Goal: Information Seeking & Learning: Learn about a topic

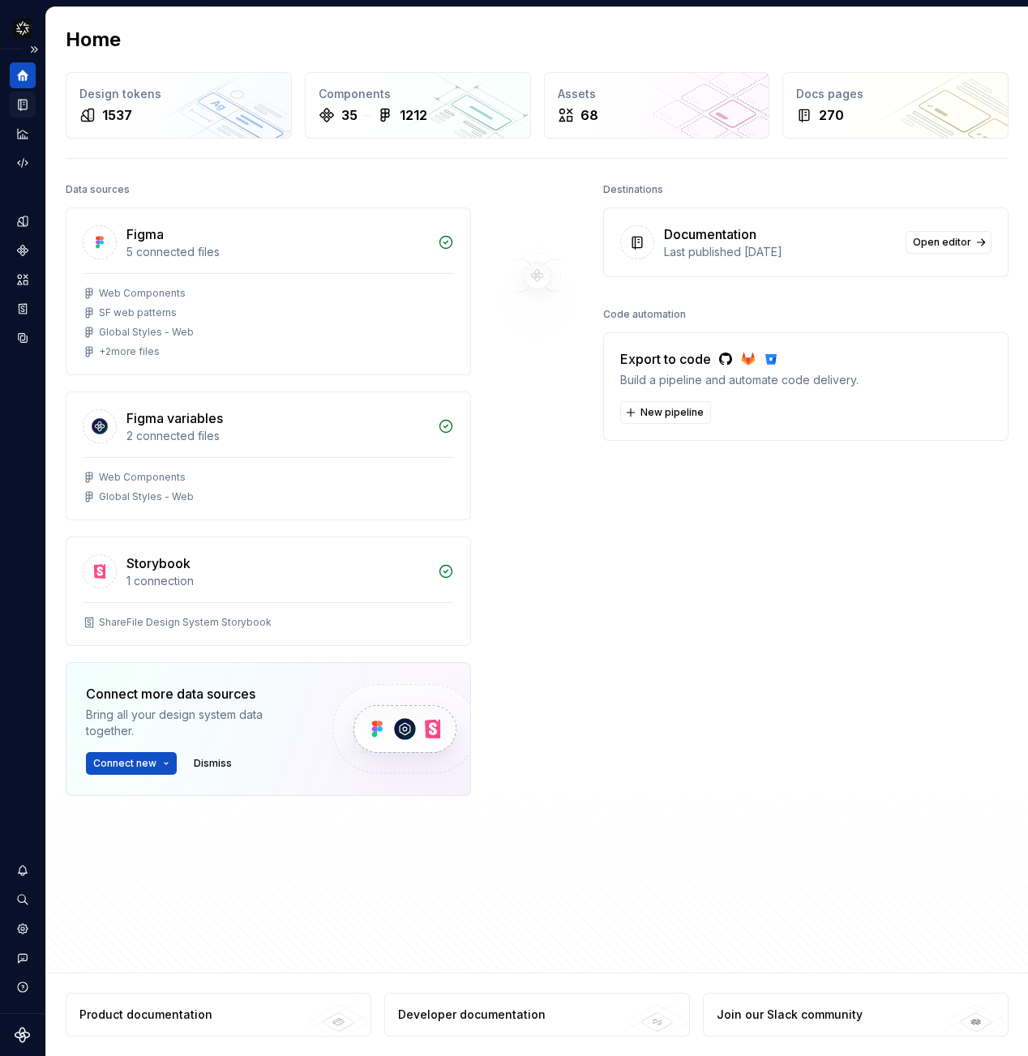
click at [24, 107] on icon "Documentation" at bounding box center [24, 104] width 6 height 9
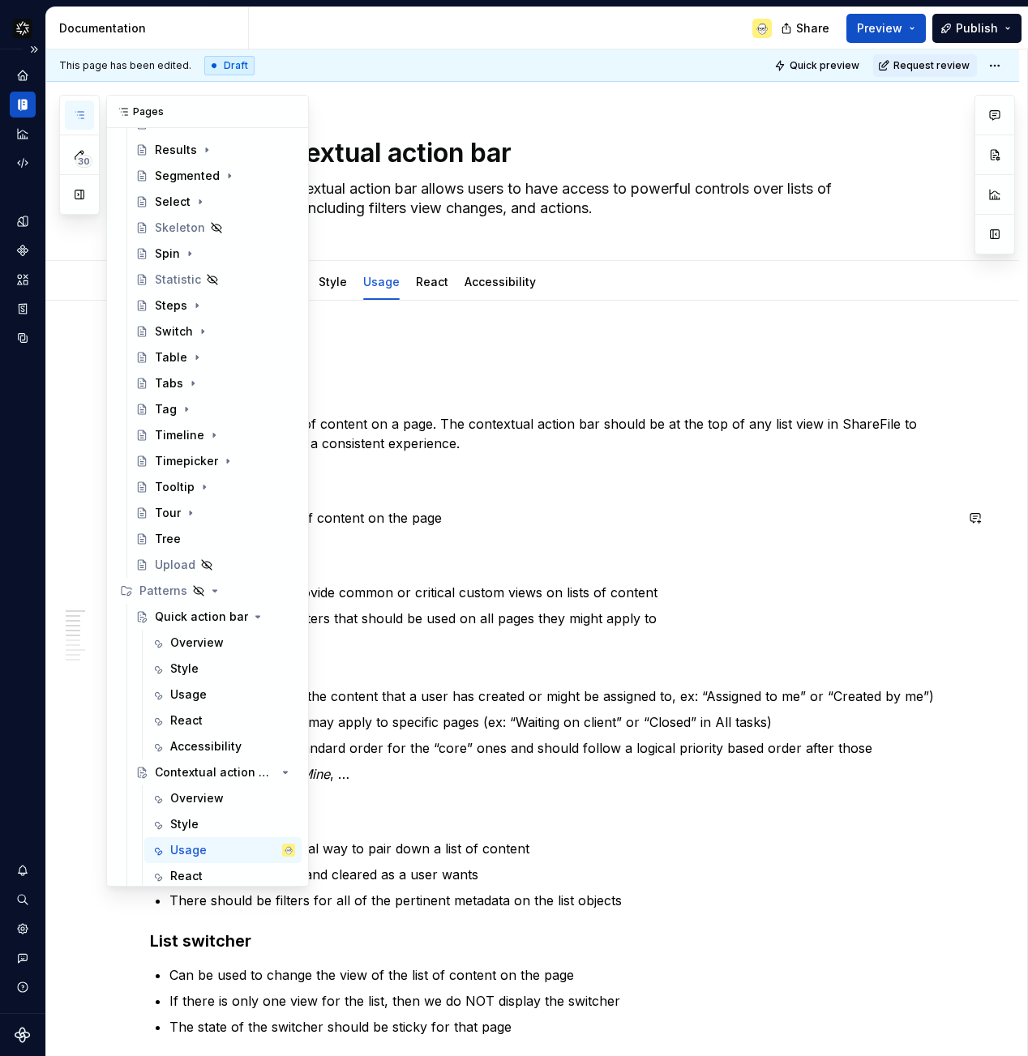
scroll to position [1805, 0]
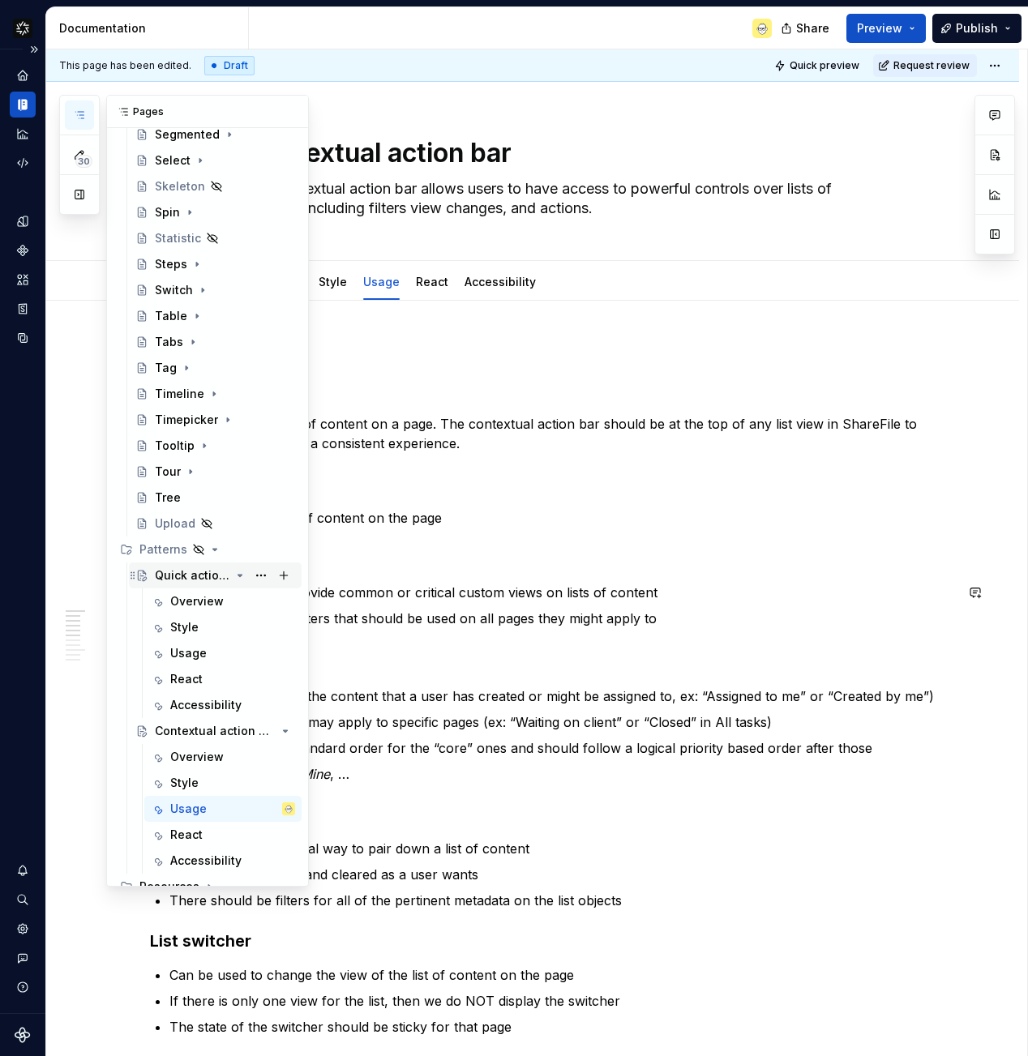
click at [183, 574] on div "Quick action bar" at bounding box center [192, 575] width 75 height 16
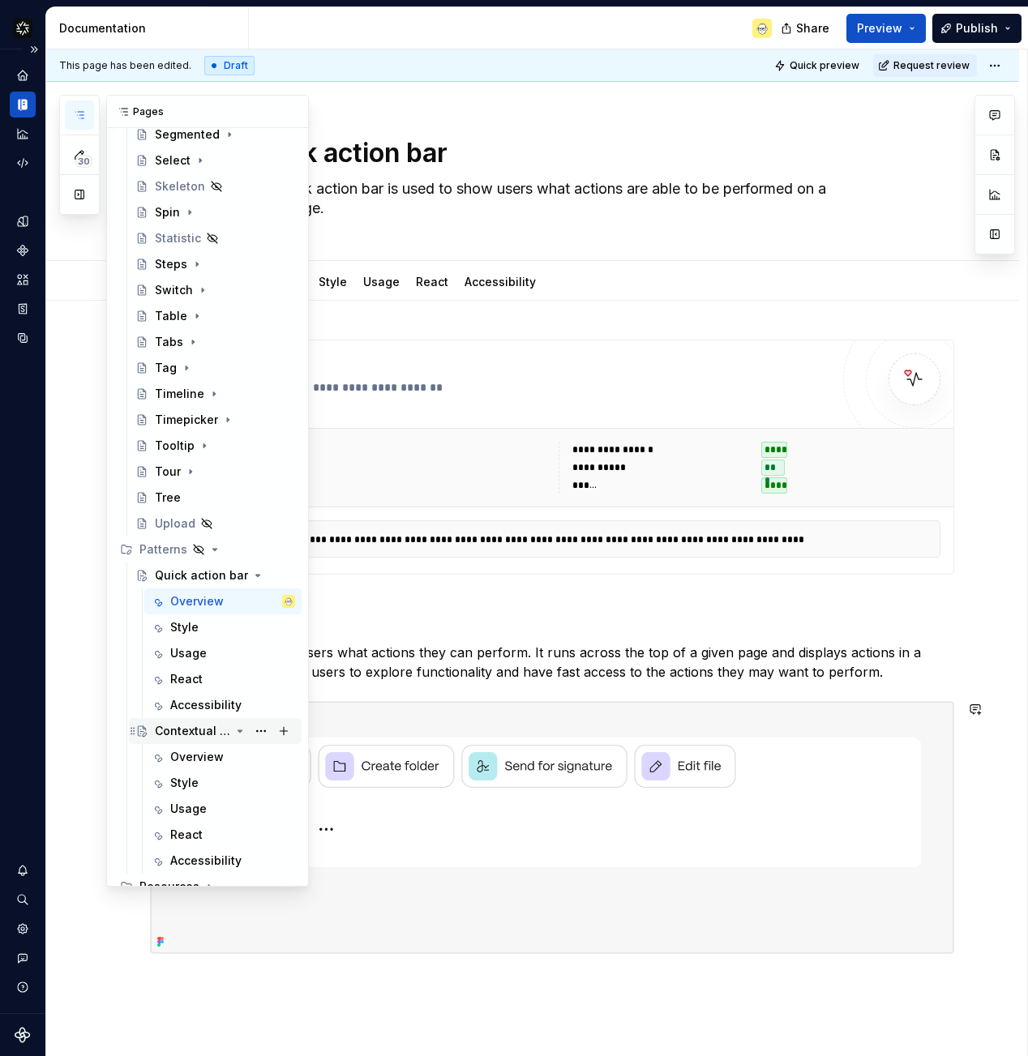
click at [189, 726] on div "Contextual action bar" at bounding box center [192, 731] width 75 height 16
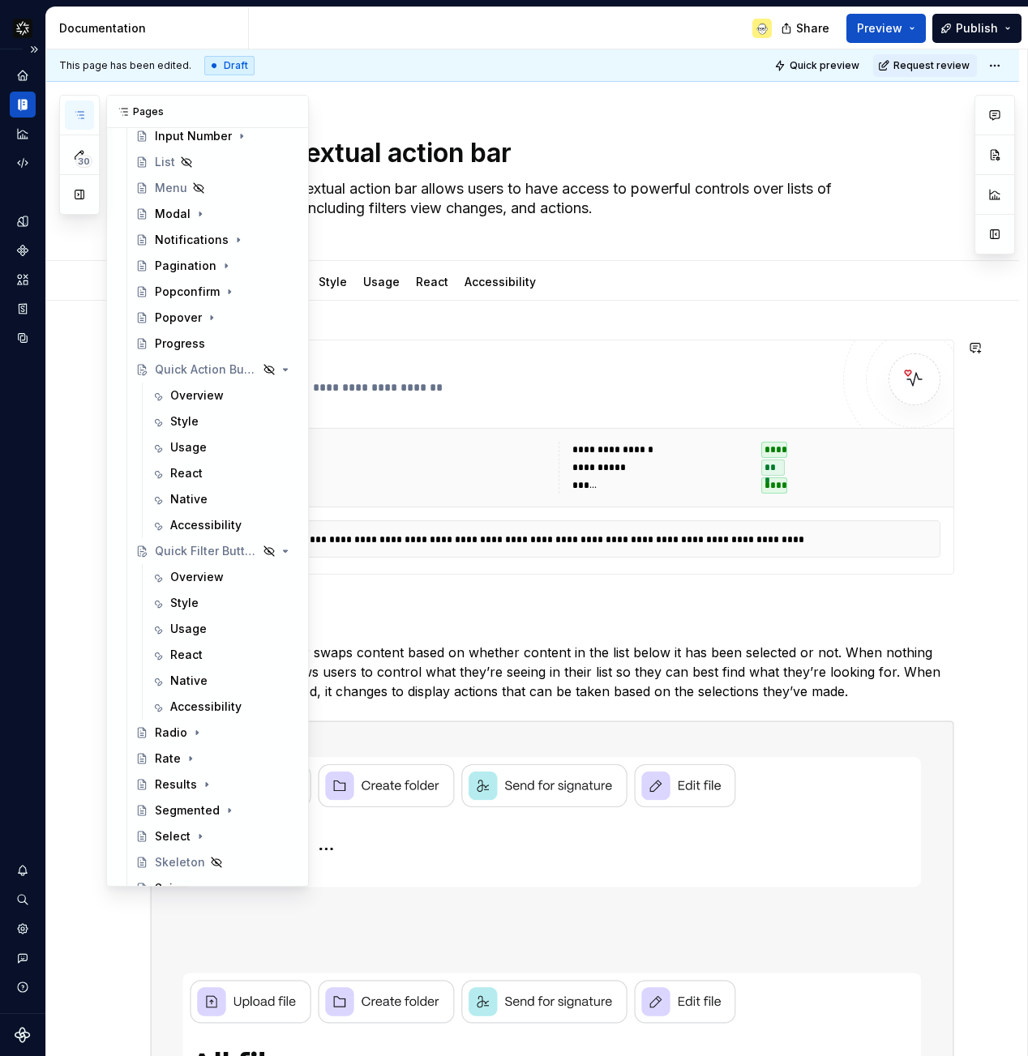
scroll to position [1220, 0]
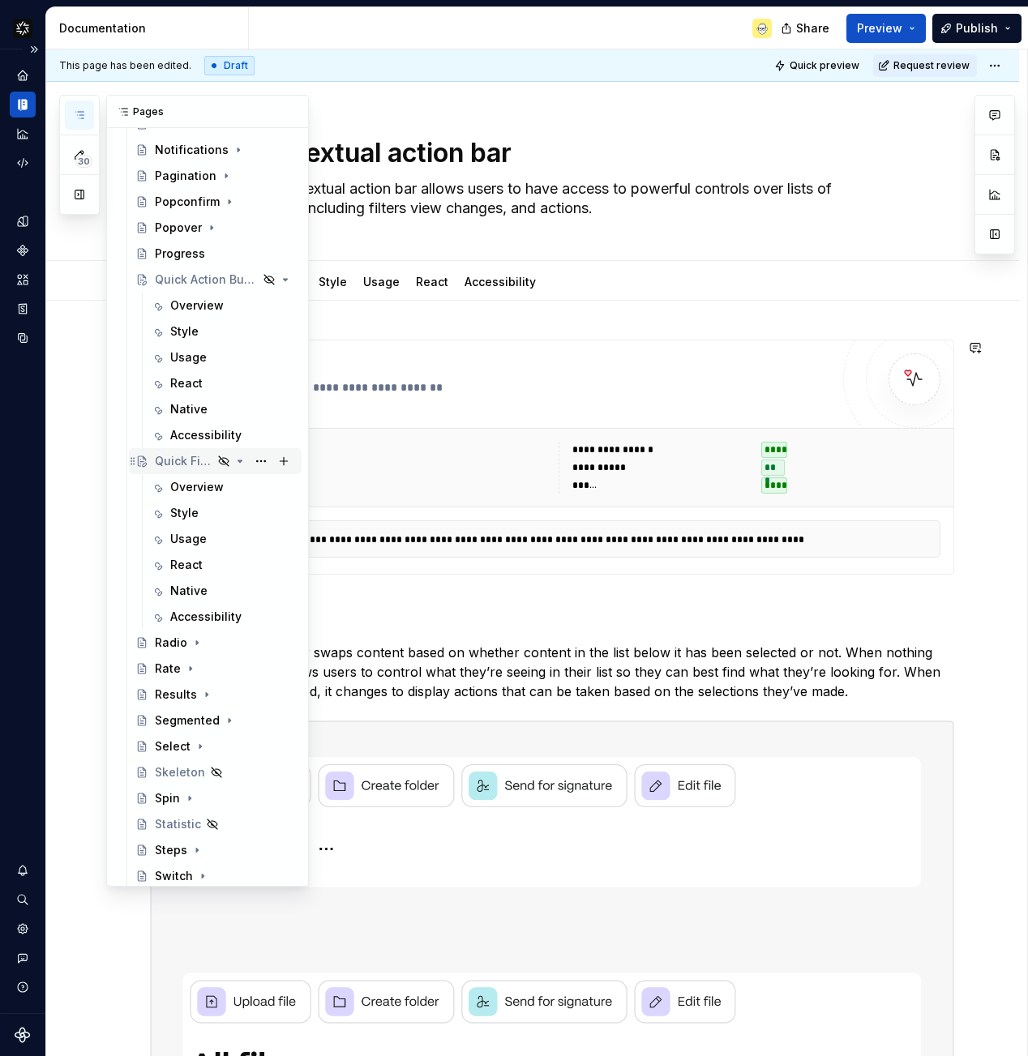
click at [175, 461] on div "Quick Filter Button" at bounding box center [184, 461] width 58 height 16
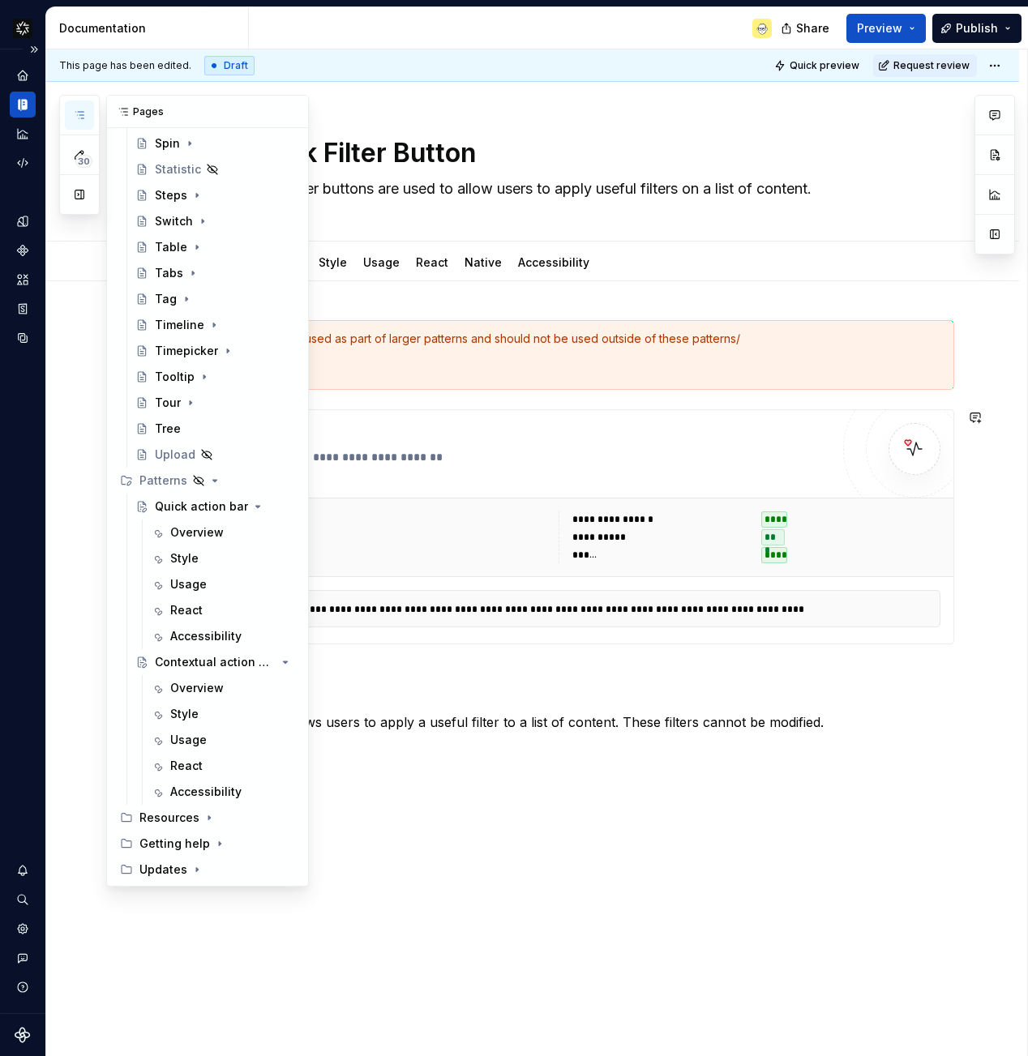
scroll to position [1859, 0]
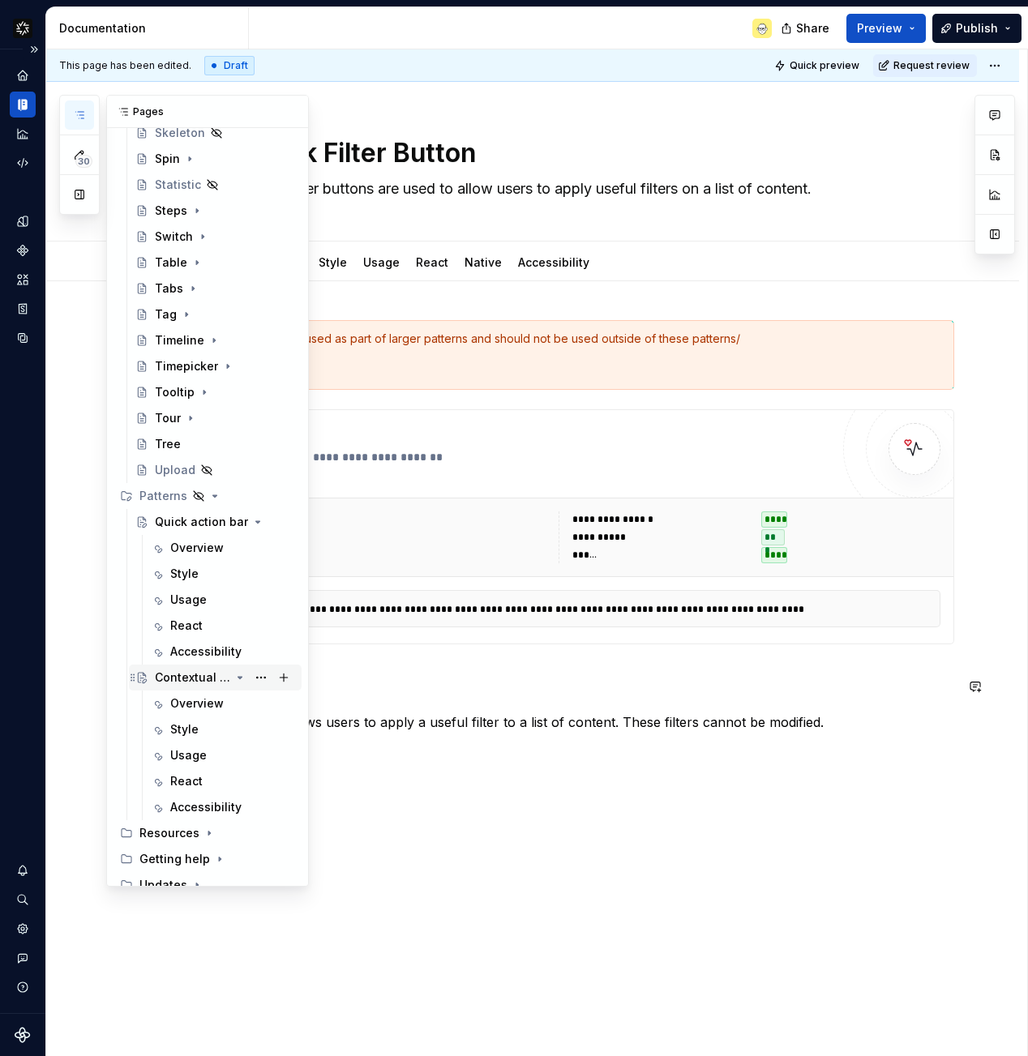
click at [196, 678] on div "Contextual action bar" at bounding box center [192, 677] width 75 height 16
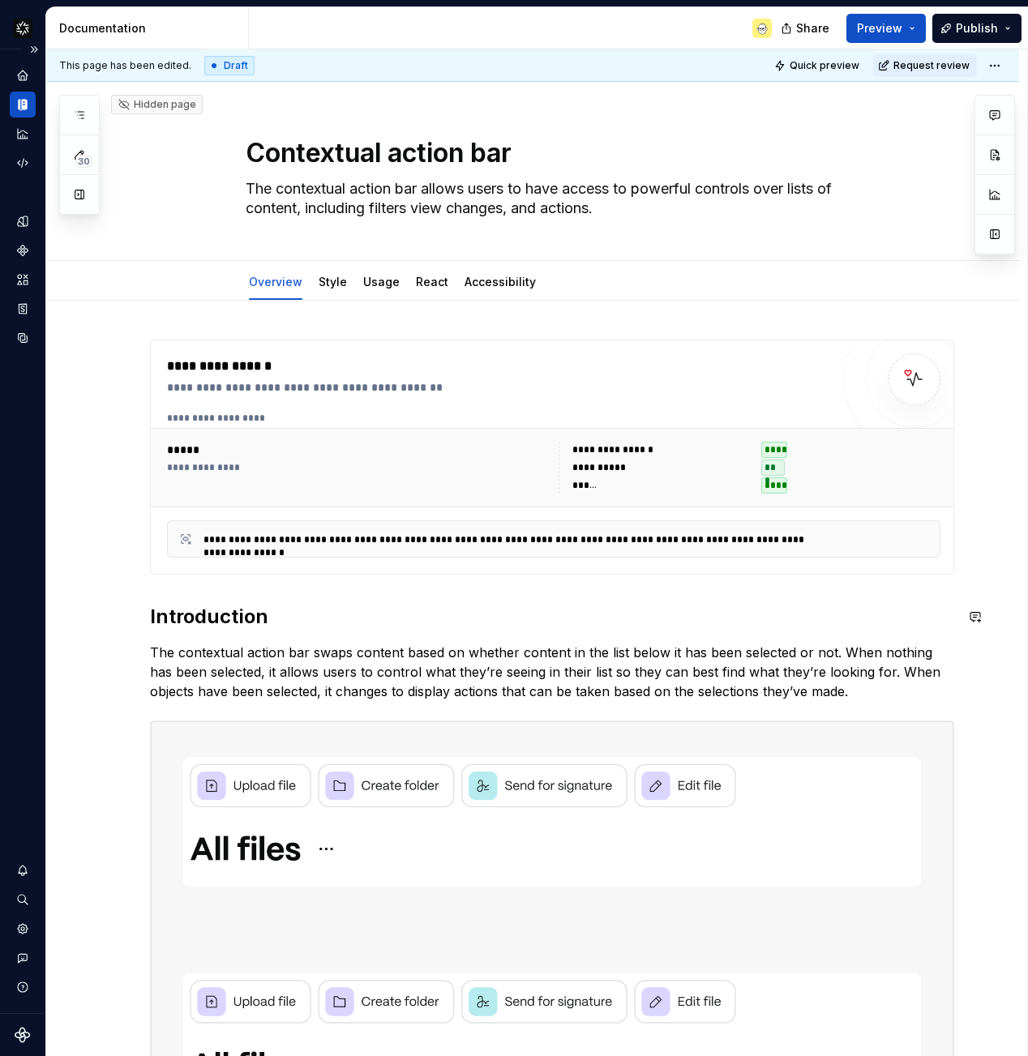
scroll to position [2, 0]
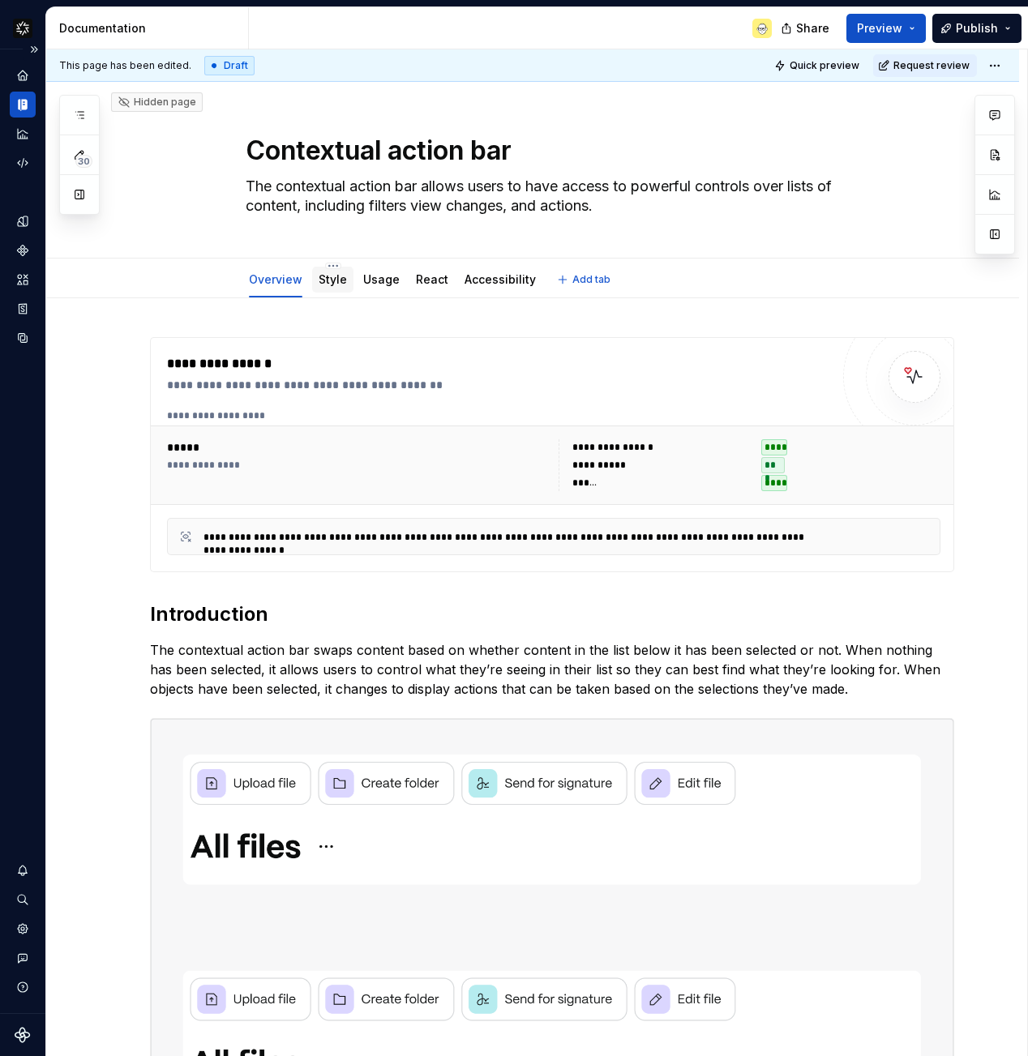
click at [327, 278] on link "Style" at bounding box center [332, 279] width 28 height 14
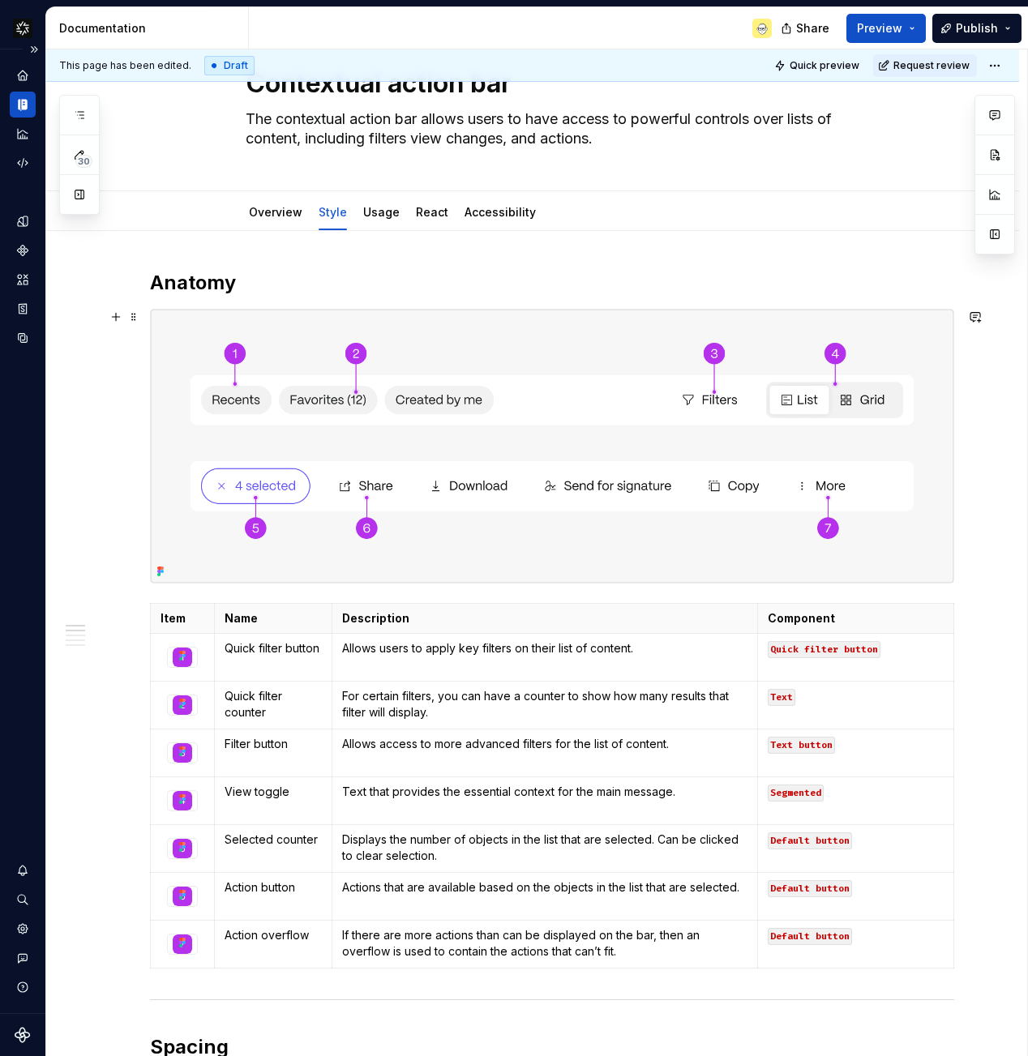
scroll to position [68, 0]
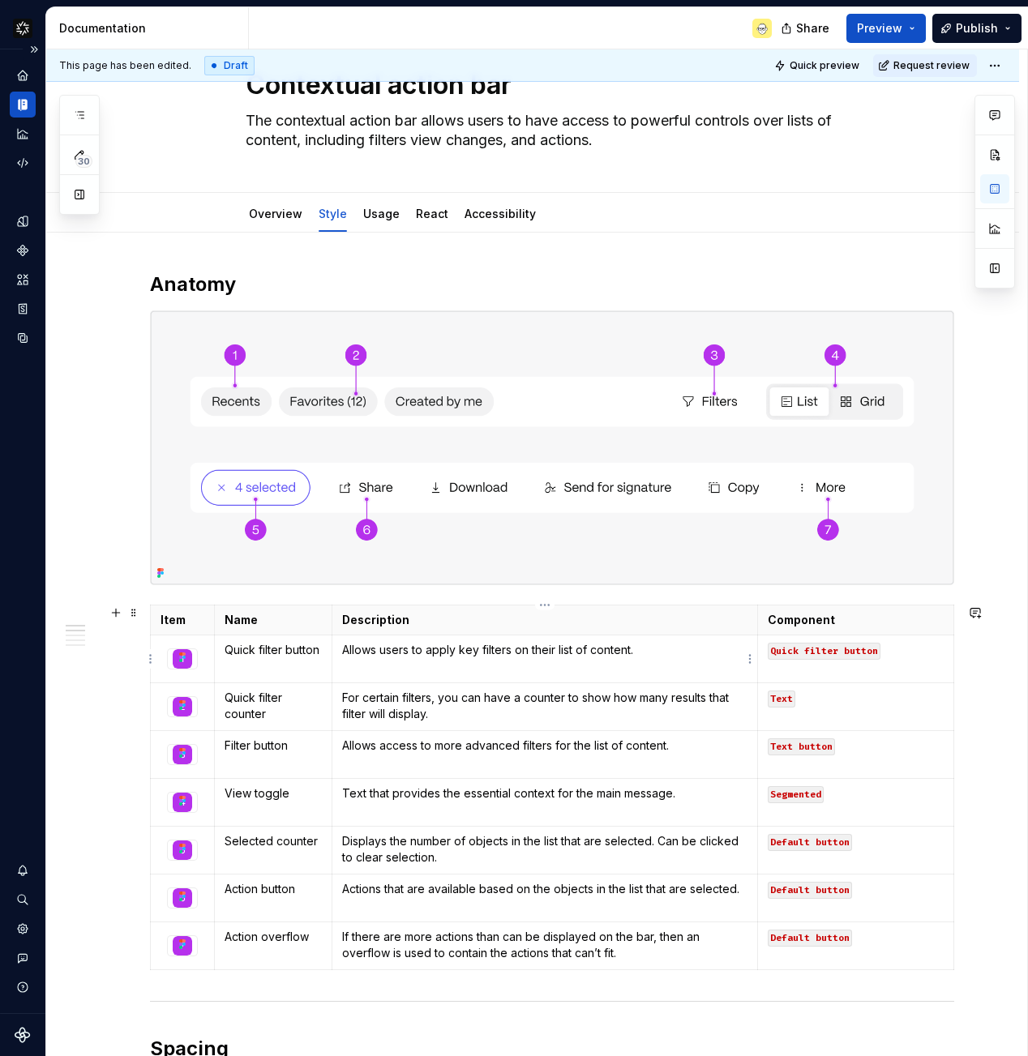
drag, startPoint x: 651, startPoint y: 652, endPoint x: 348, endPoint y: 658, distance: 303.1
click at [348, 658] on td "Allows users to apply key filters on their list of content." at bounding box center [544, 659] width 426 height 48
drag, startPoint x: 342, startPoint y: 656, endPoint x: 658, endPoint y: 653, distance: 316.0
click at [658, 653] on p "Allows users to apply key filters on their list of content." at bounding box center [545, 650] width 406 height 16
copy p "Allows users to apply key filters on their list of content."
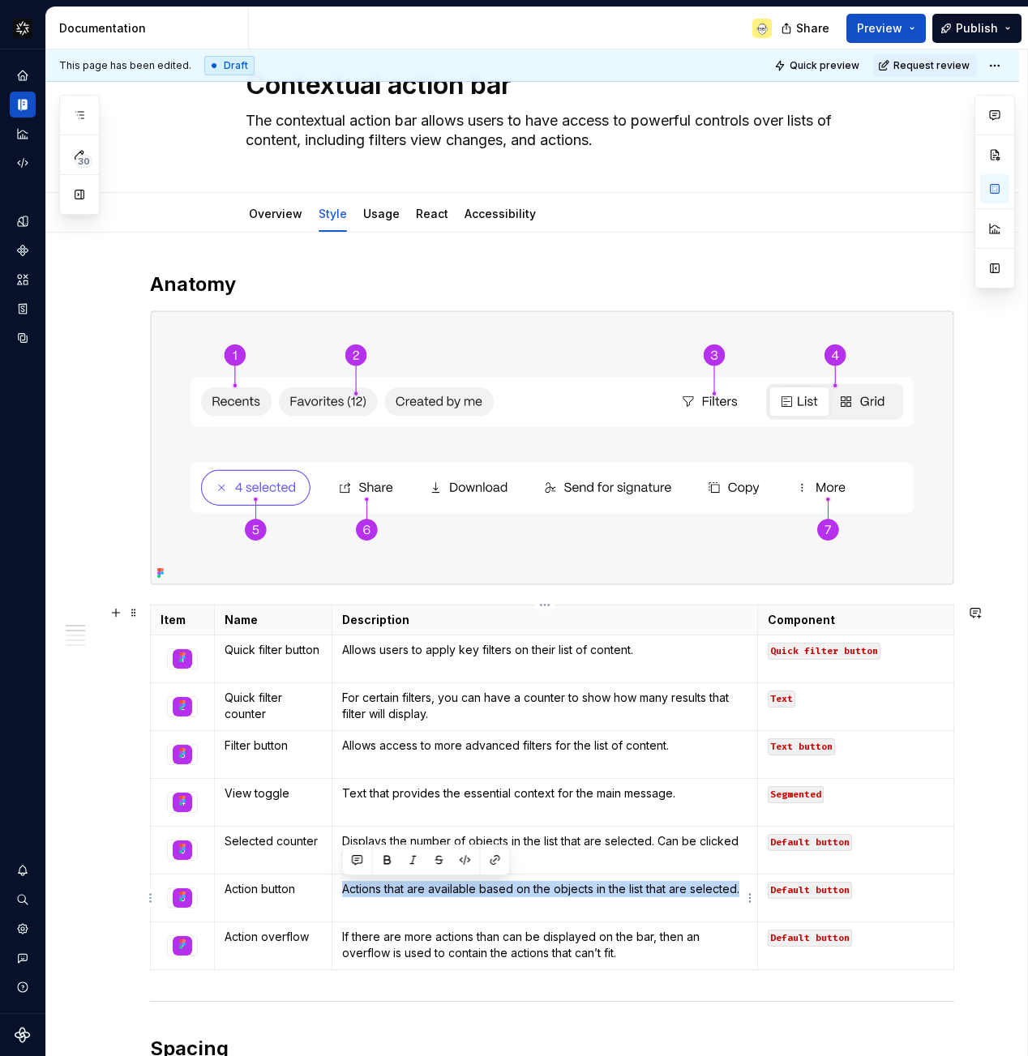
click at [344, 891] on p "Actions that are available based on the objects in the list that are selected." at bounding box center [545, 889] width 406 height 16
copy p "Actions that are available based on the objects in the list that are selected."
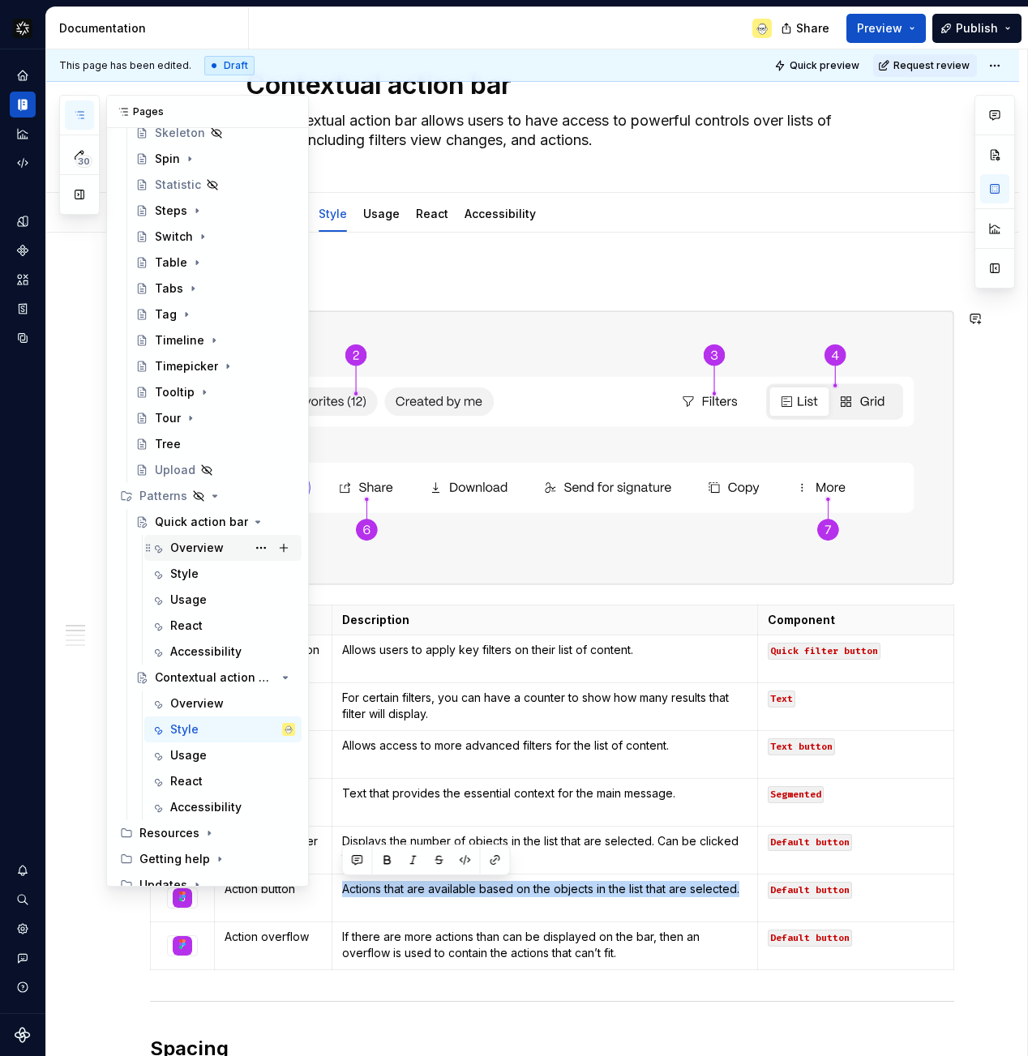
click at [200, 539] on div "Overview" at bounding box center [232, 547] width 125 height 23
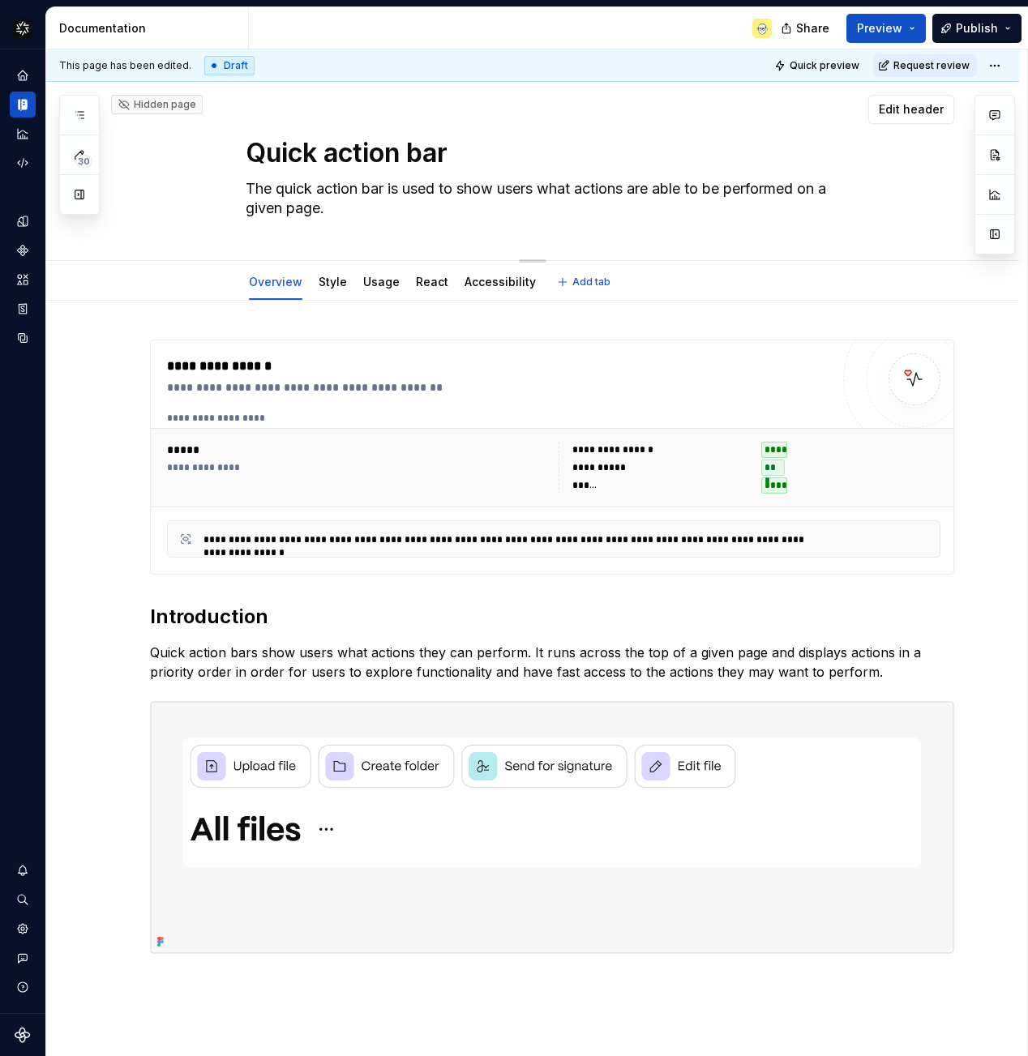
drag, startPoint x: 335, startPoint y: 214, endPoint x: 233, endPoint y: 189, distance: 105.1
click at [233, 189] on div "Quick action bar The quick action bar is used to show users what actions are ab…" at bounding box center [552, 171] width 804 height 178
type textarea "*"
